Goal: Task Accomplishment & Management: Use online tool/utility

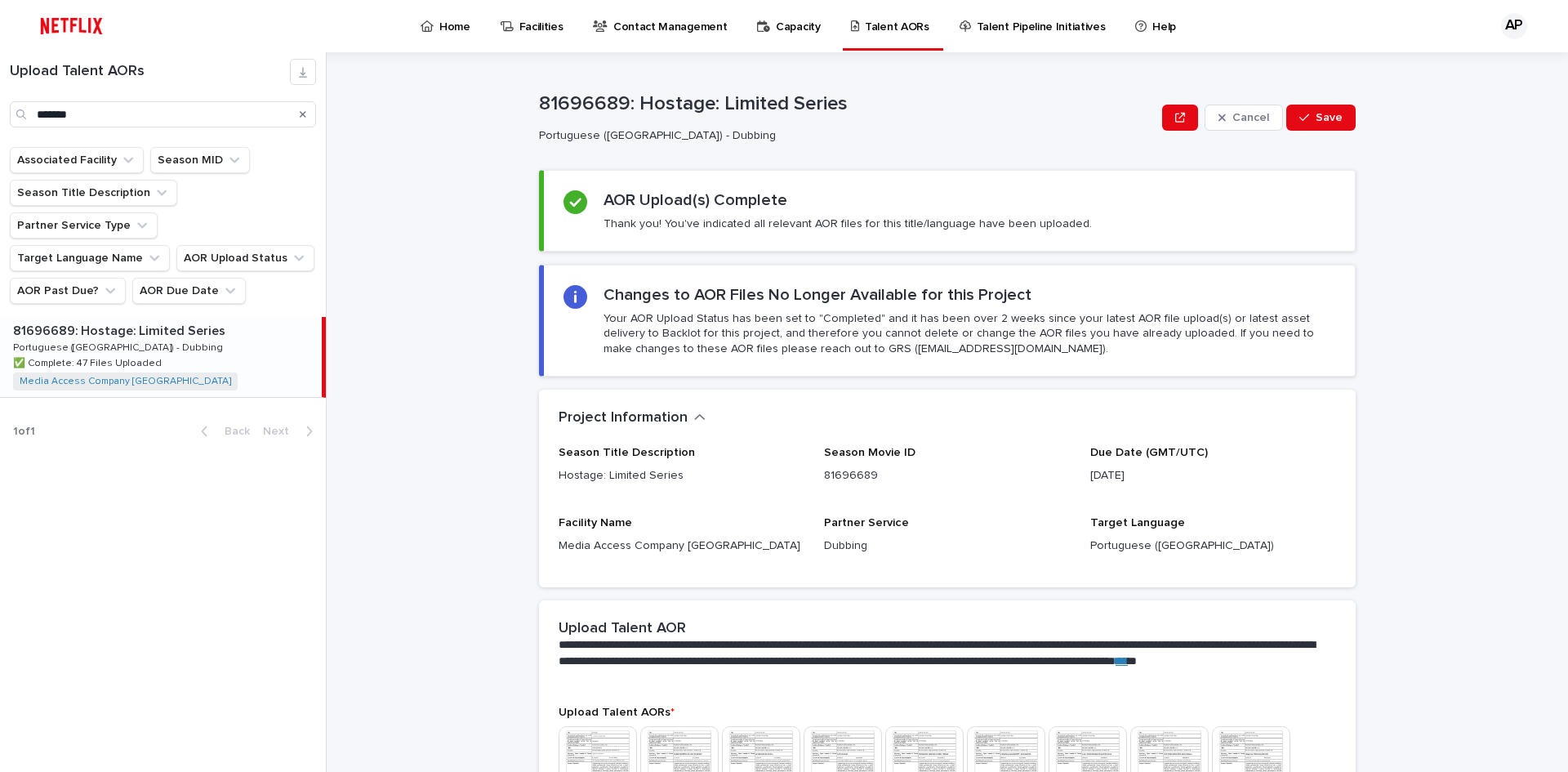
click at [304, 113] on icon "Search" at bounding box center [303, 114] width 7 height 7
click at [100, 113] on input "Search" at bounding box center [162, 114] width 306 height 26
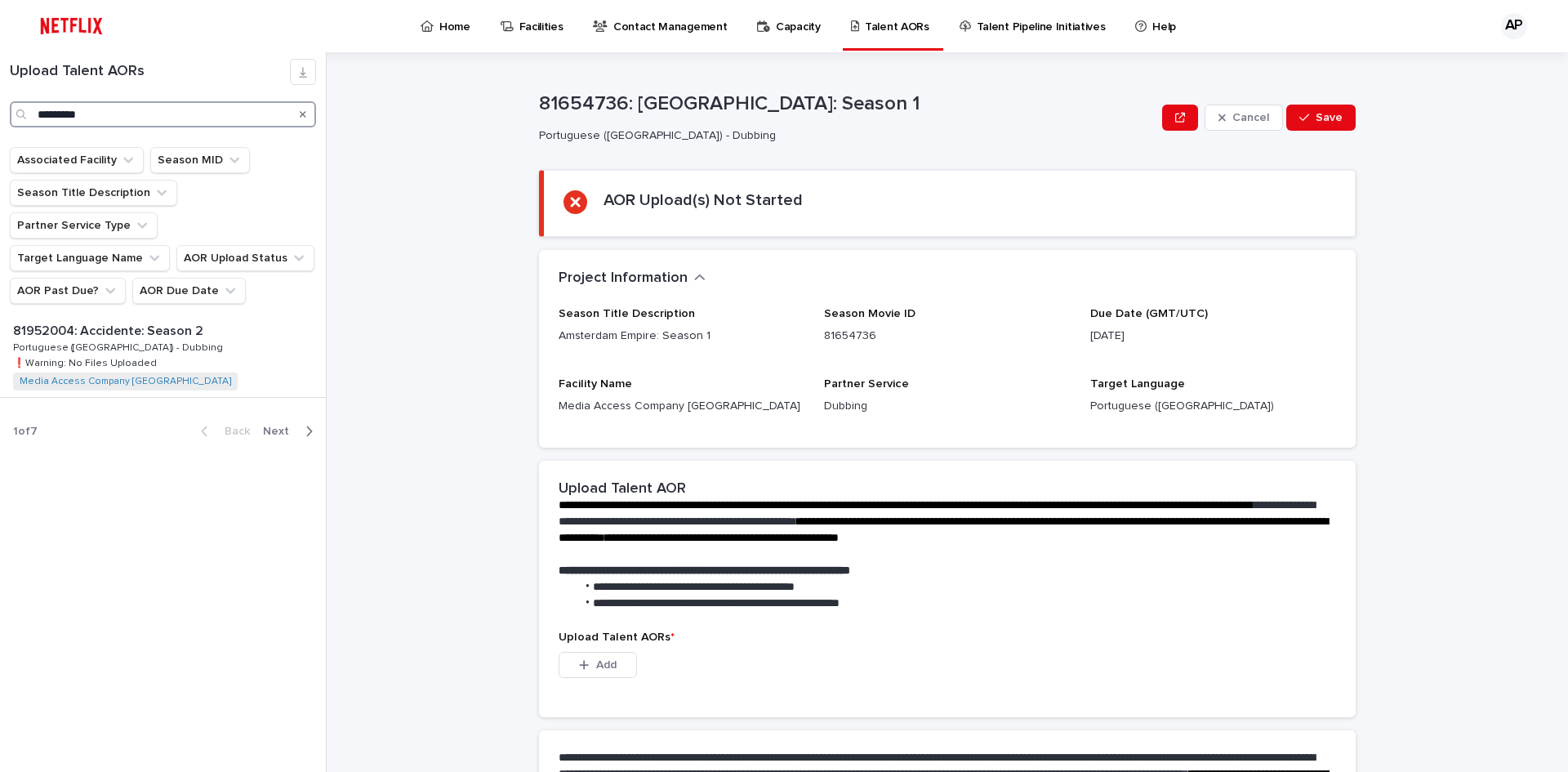
type input "*********"
click at [153, 320] on p "81952004: Accidente: Season 2" at bounding box center [109, 330] width 193 height 19
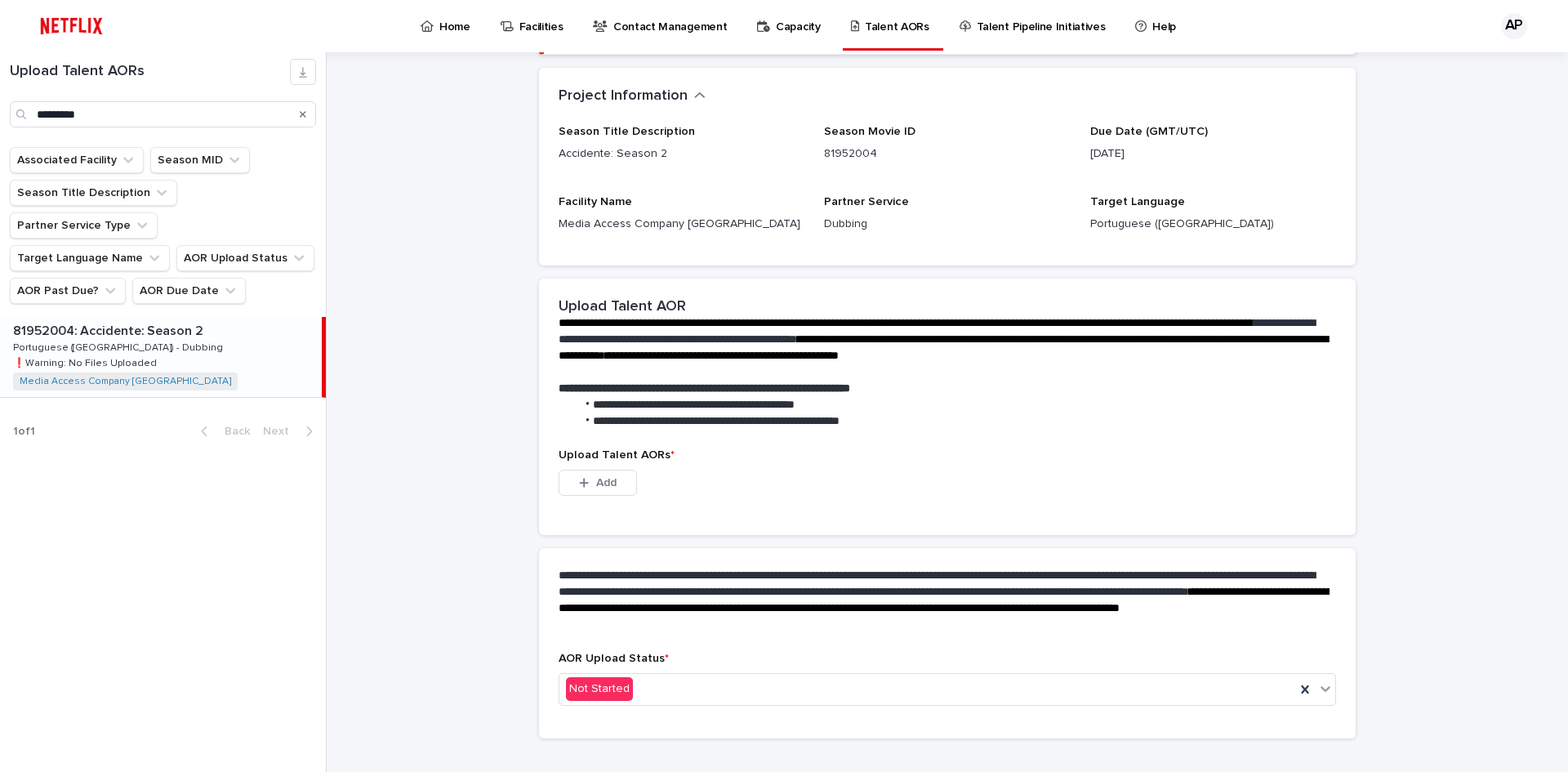
scroll to position [207, 0]
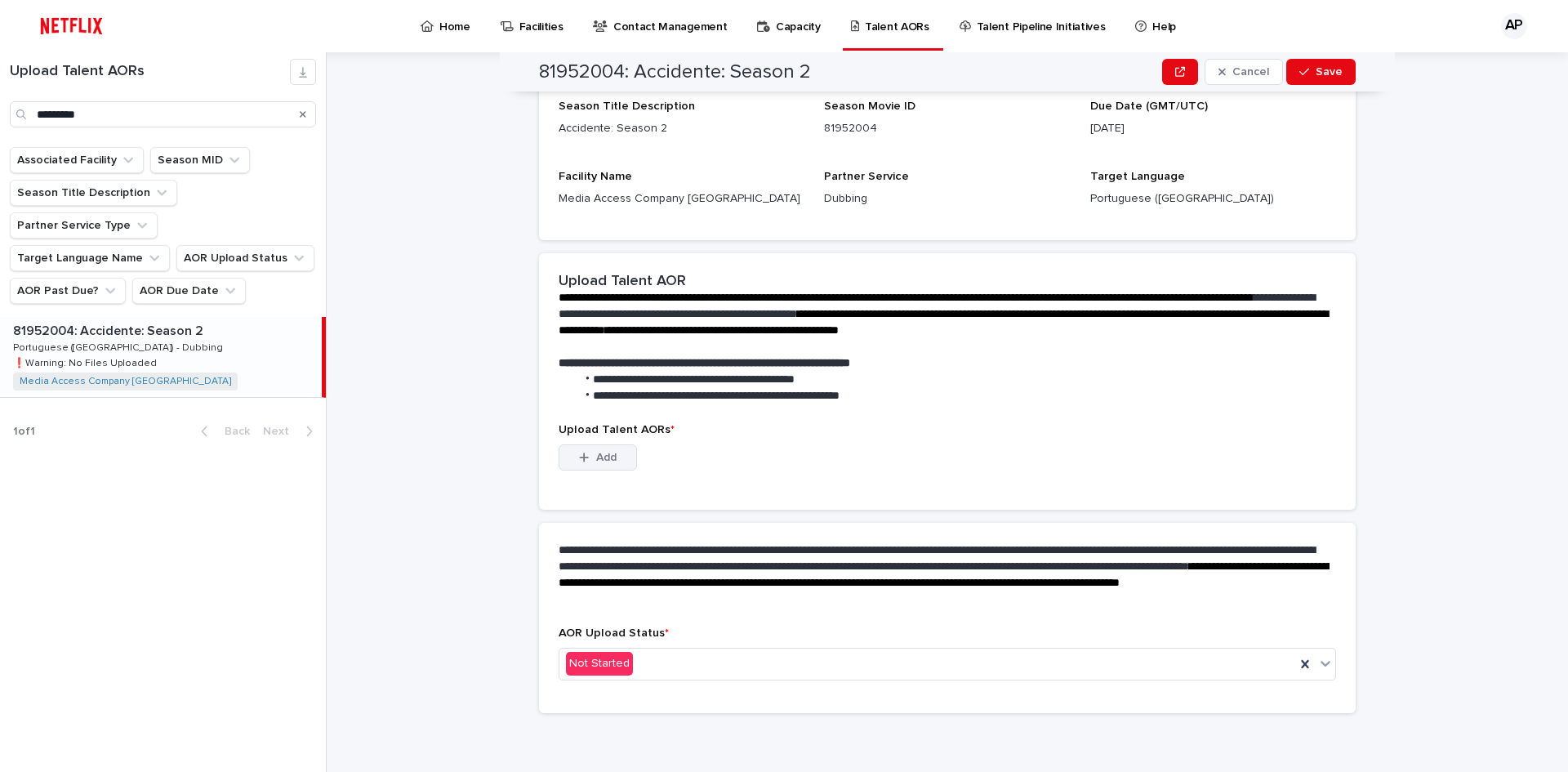
click at [602, 461] on span "Add" at bounding box center [606, 457] width 21 height 11
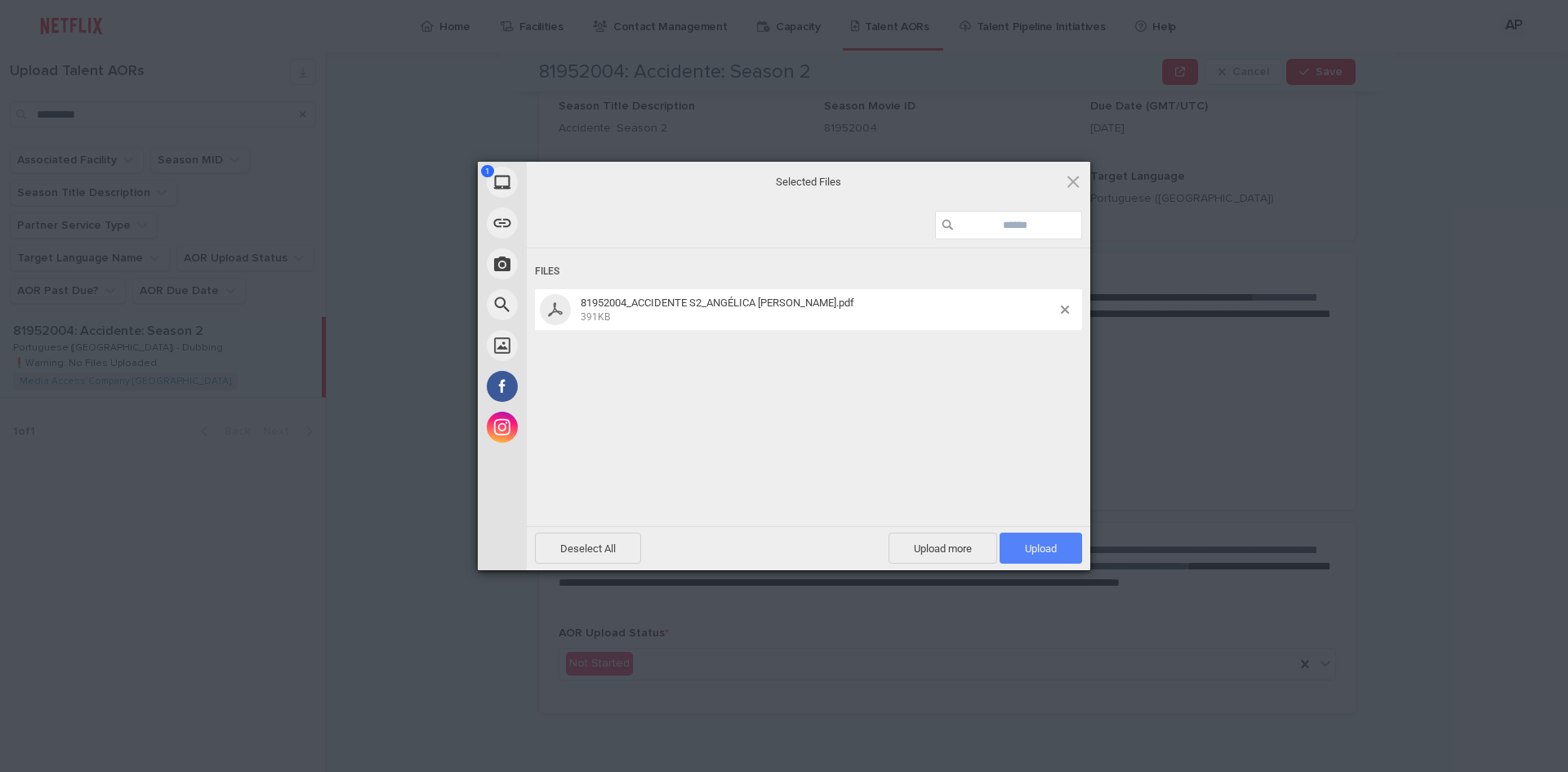
click at [1056, 555] on span "Upload 1" at bounding box center [1040, 548] width 82 height 31
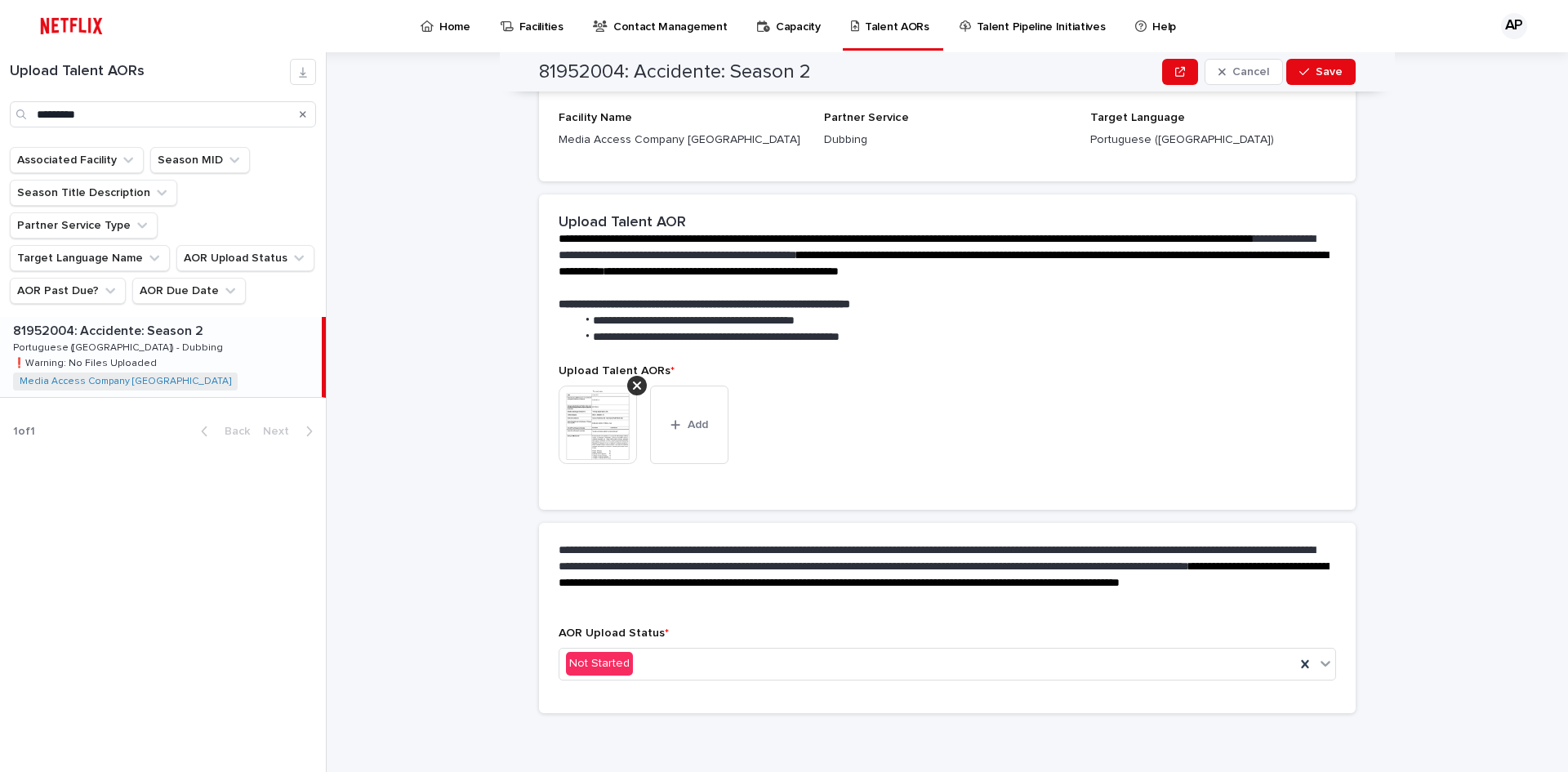
scroll to position [187, 0]
click at [1320, 663] on icon at bounding box center [1325, 663] width 16 height 16
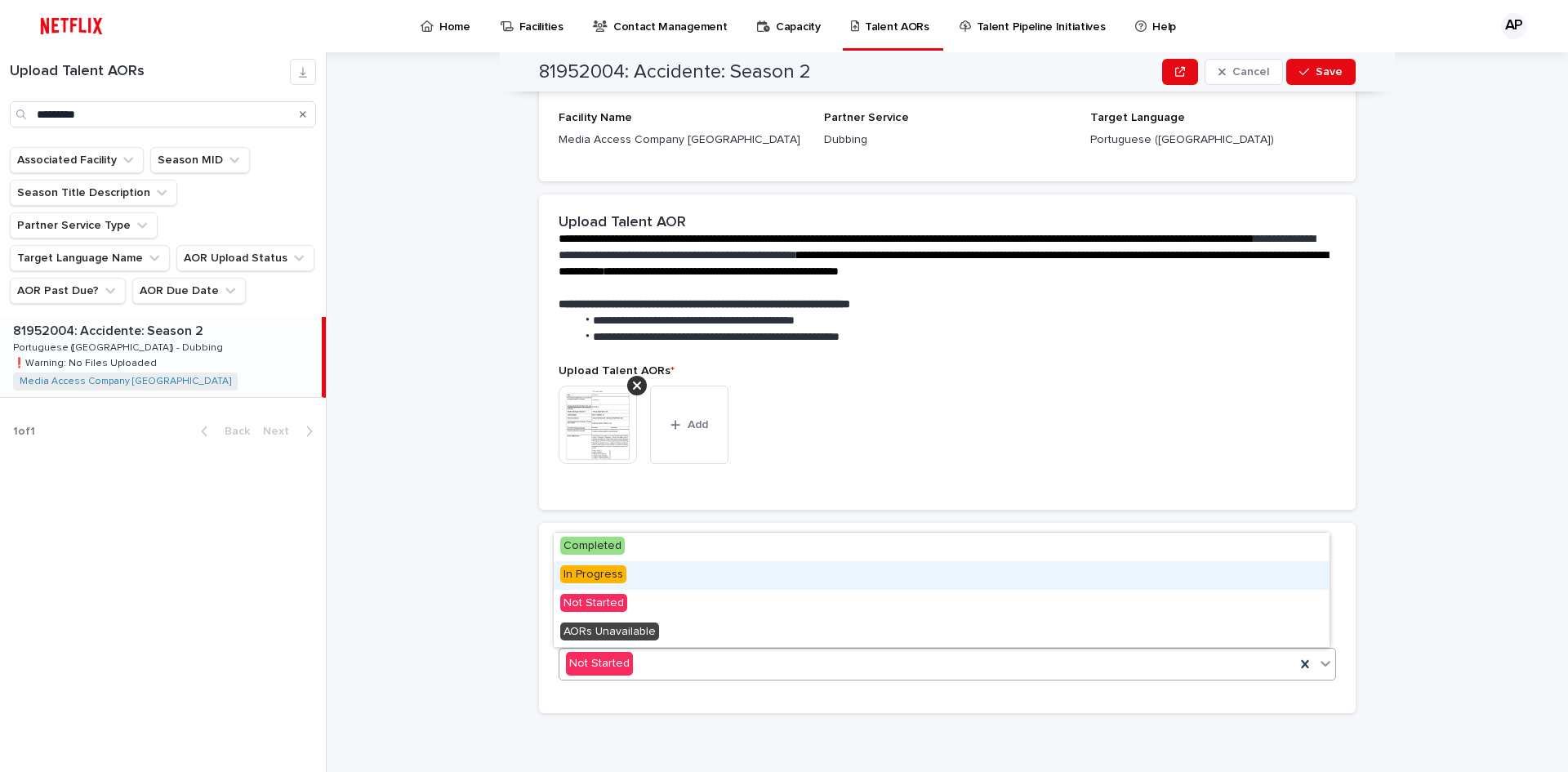
click at [651, 575] on div "In Progress" at bounding box center [941, 575] width 776 height 28
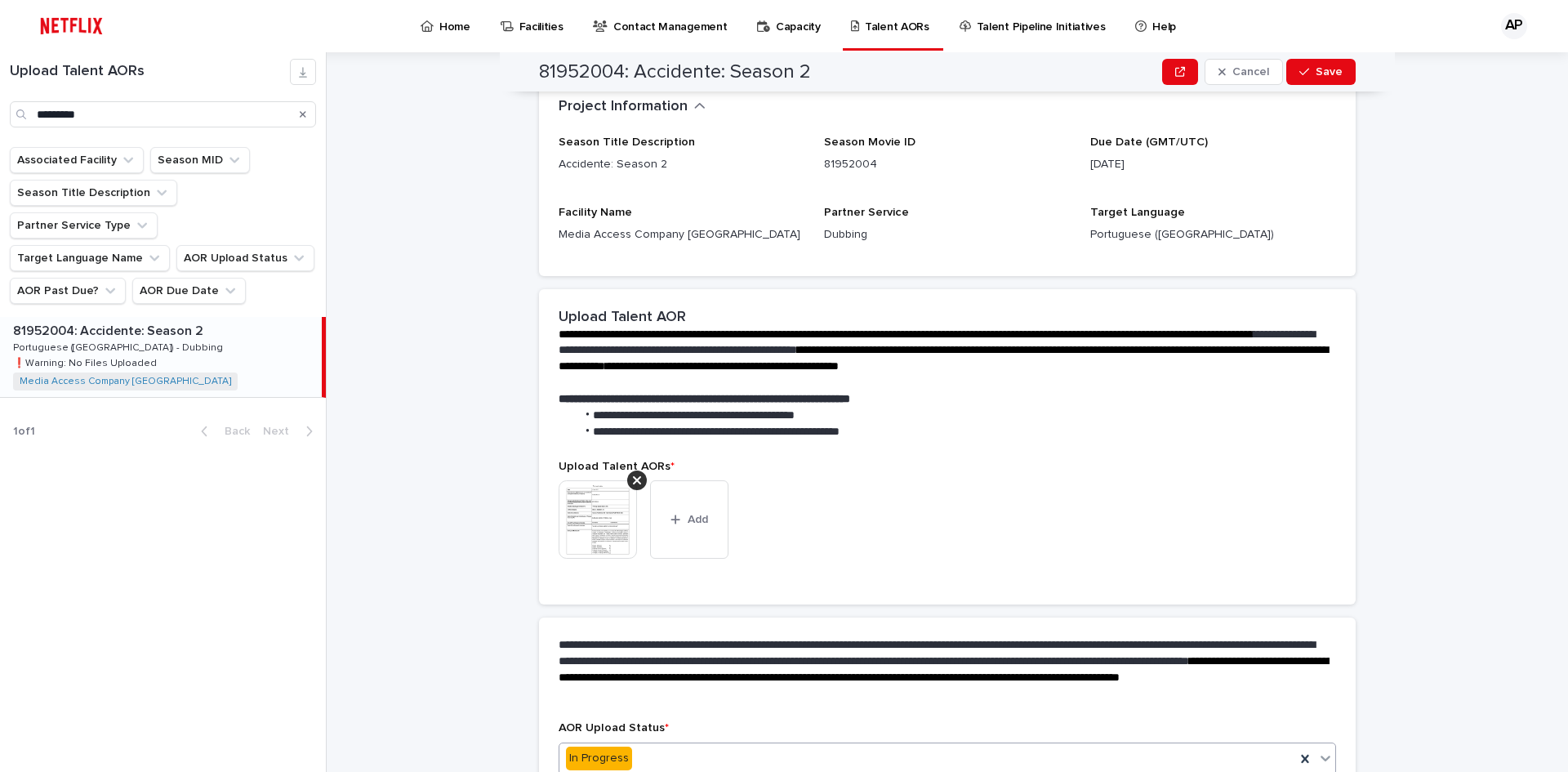
scroll to position [234, 0]
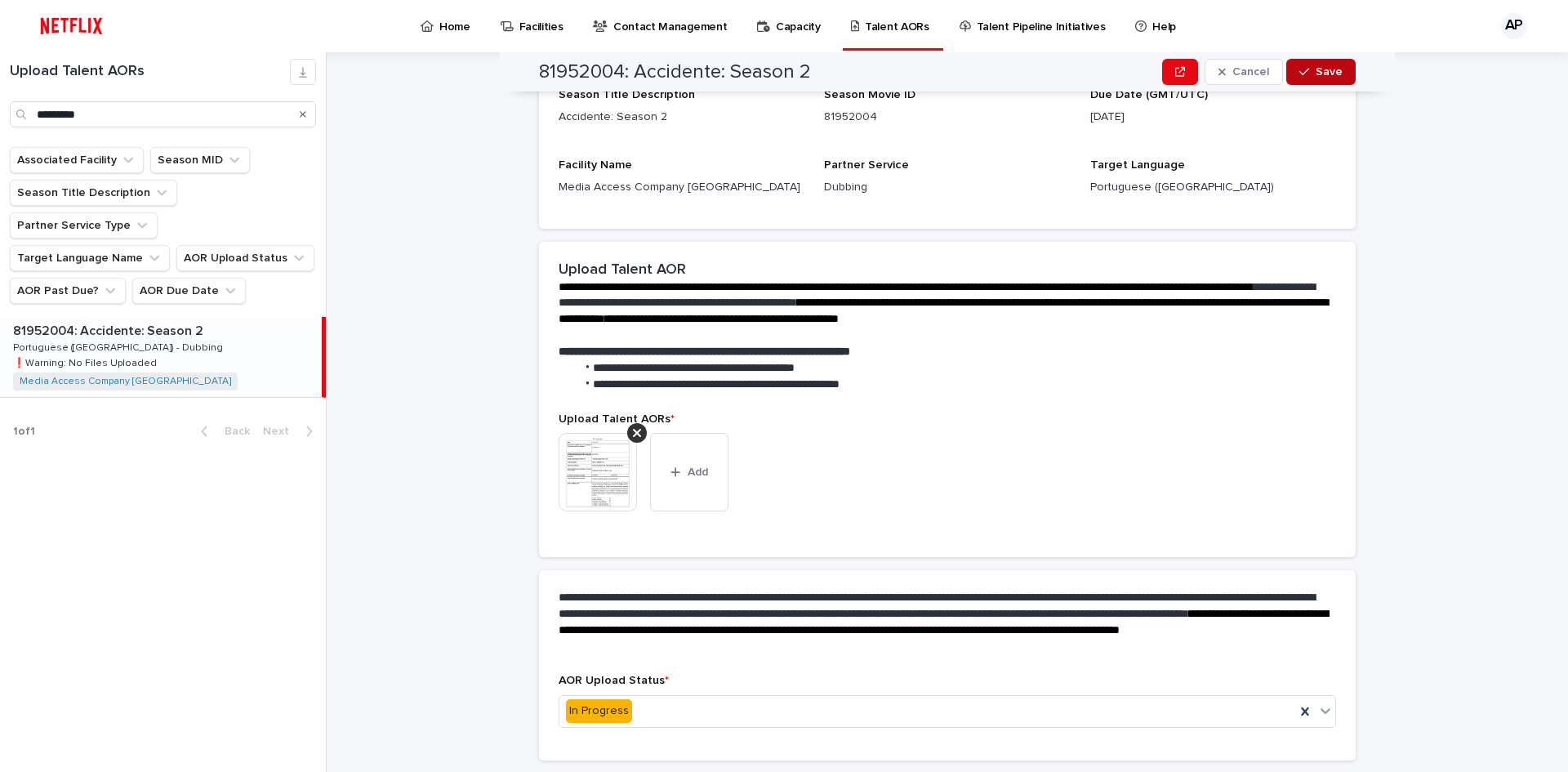
click at [1319, 67] on span "Save" at bounding box center [1329, 72] width 27 height 11
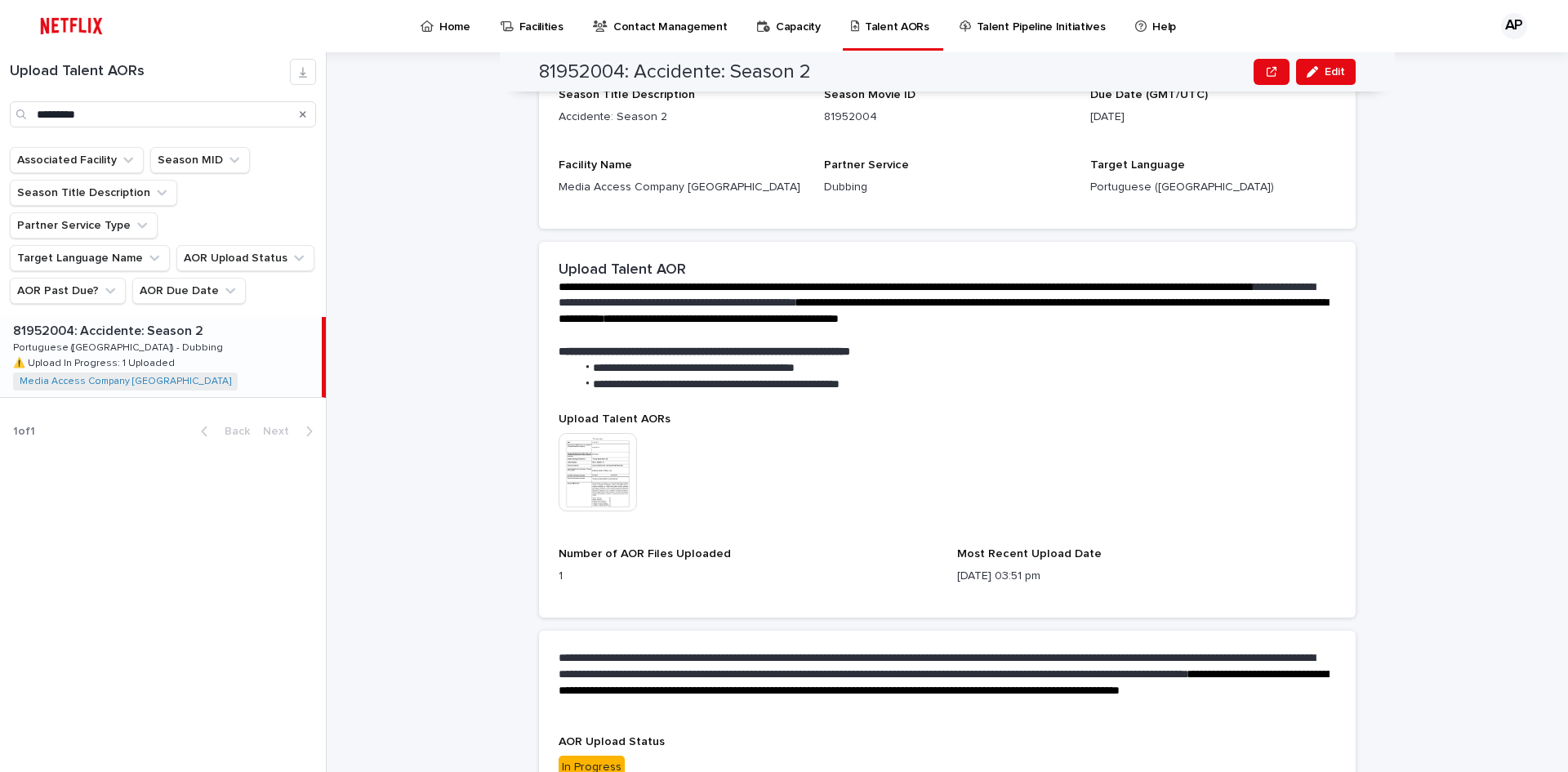
scroll to position [269, 0]
